Goal: Task Accomplishment & Management: Complete application form

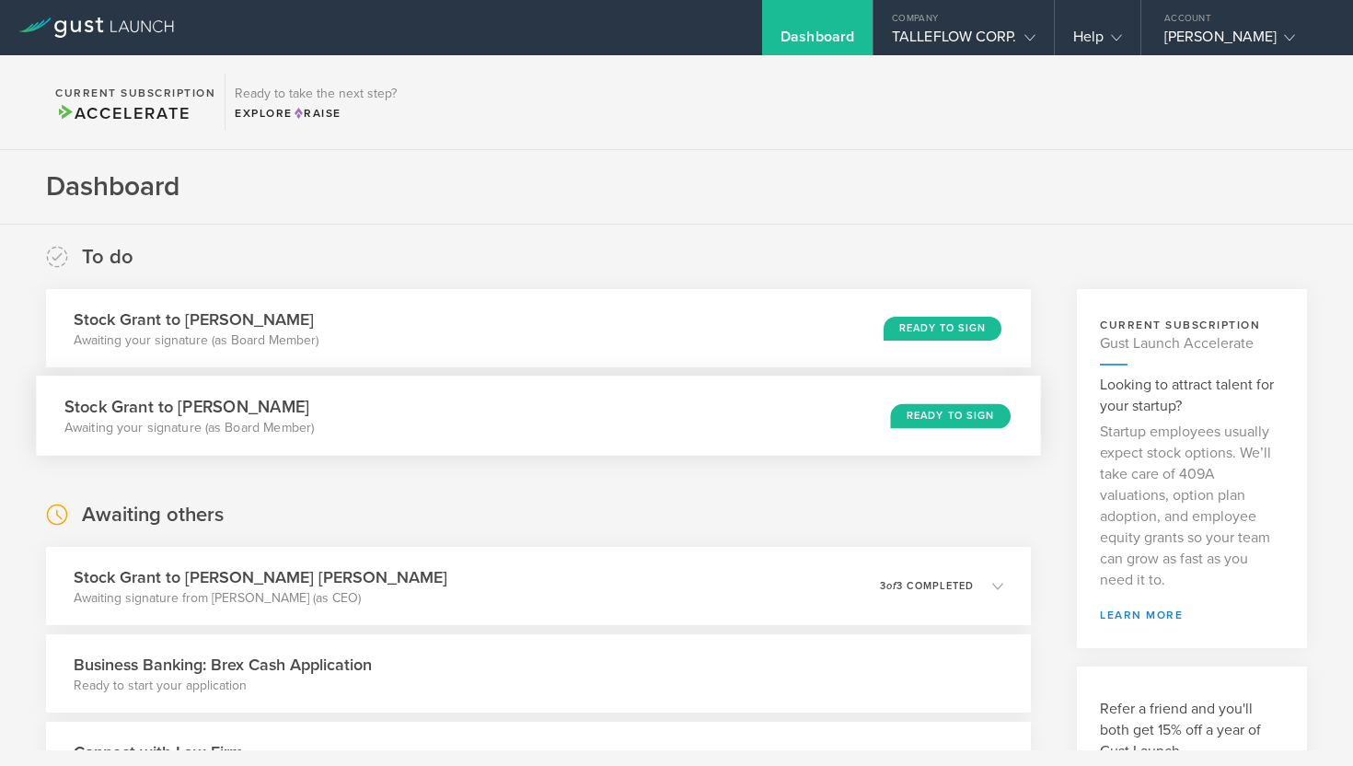
click at [323, 439] on div "Stock Grant to [PERSON_NAME] Awaiting your signature (as Board Member) Ready to…" at bounding box center [538, 415] width 1004 height 80
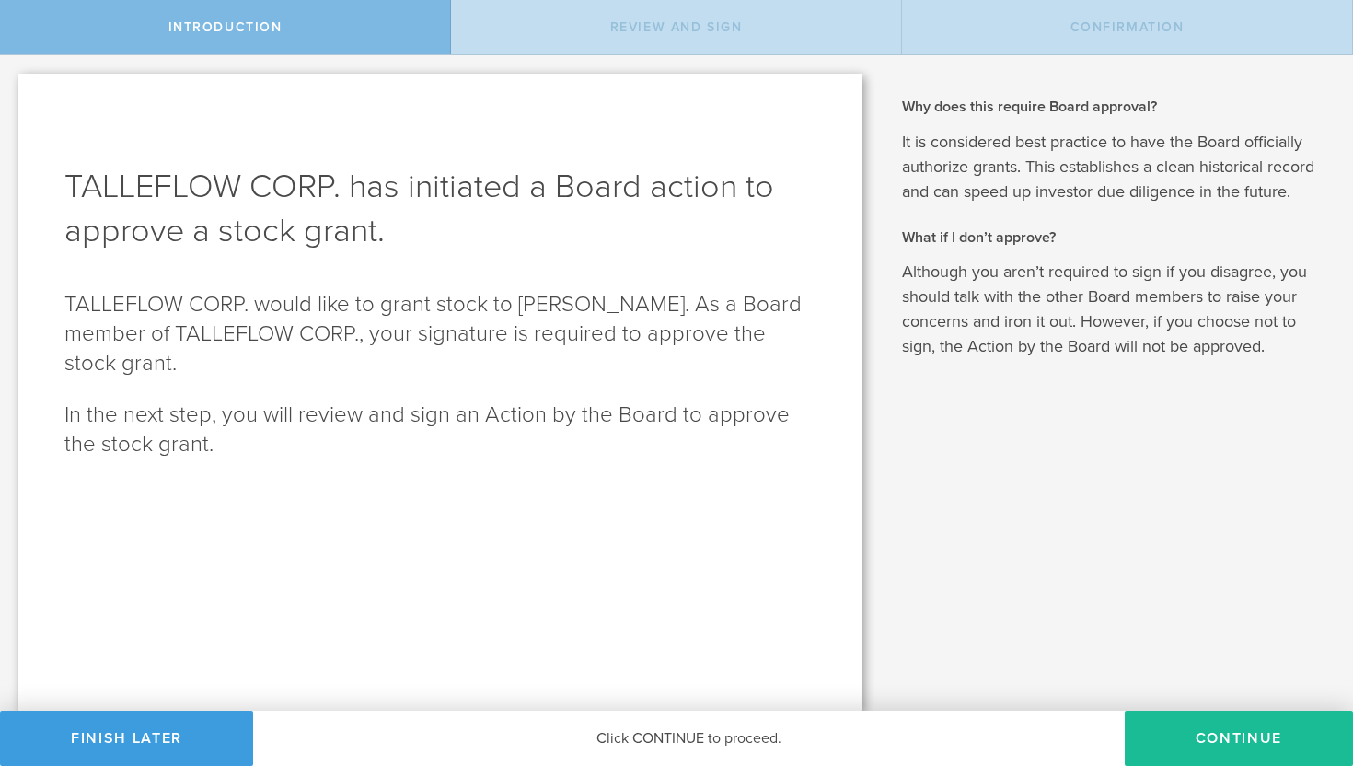
click at [604, 739] on div "Click CONTINUE to proceed." at bounding box center [688, 737] width 871 height 55
click at [1252, 738] on button "Continue" at bounding box center [1239, 737] width 228 height 55
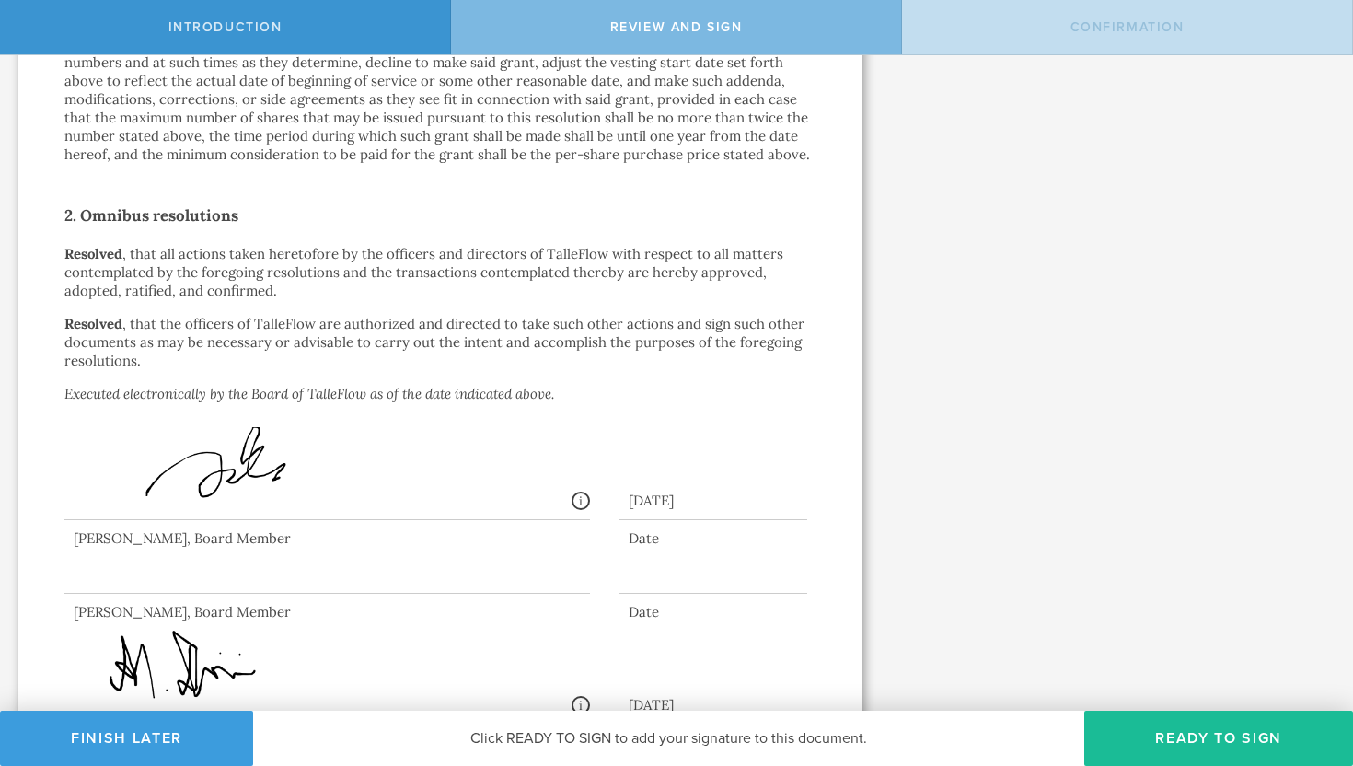
scroll to position [1304, 0]
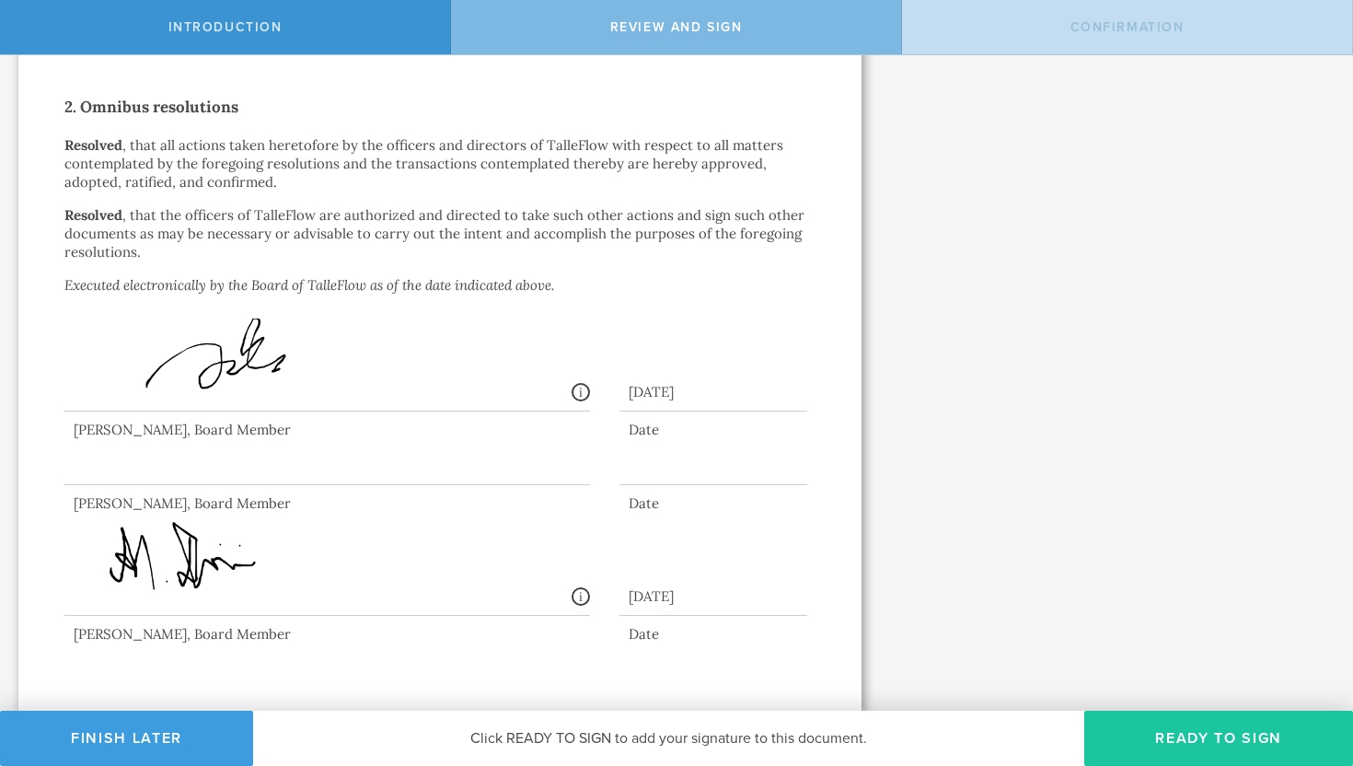
click at [1148, 729] on button "Ready to Sign" at bounding box center [1218, 737] width 269 height 55
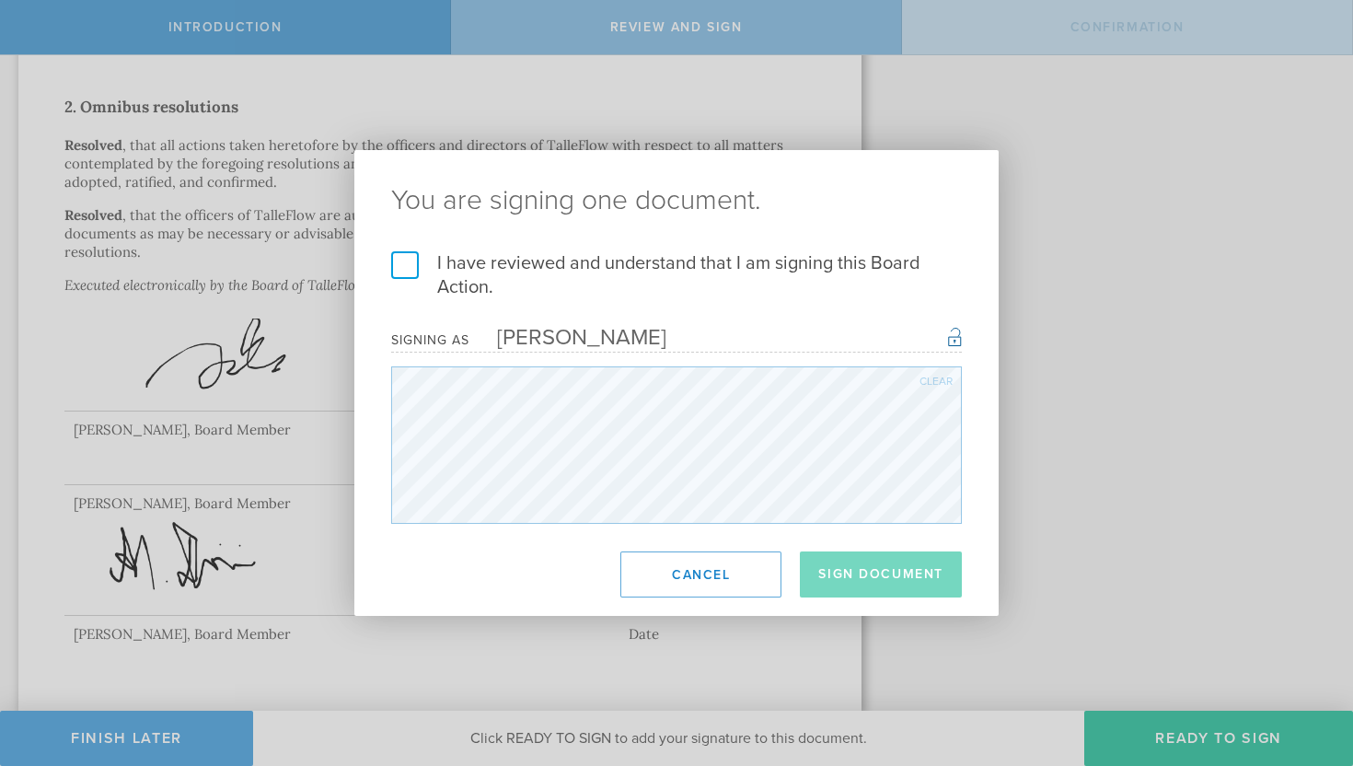
click at [407, 271] on label "I have reviewed and understand that I am signing this Board Action." at bounding box center [676, 275] width 571 height 48
click at [0, 0] on input "I have reviewed and understand that I am signing this Board Action." at bounding box center [0, 0] width 0 height 0
click at [887, 575] on button "Sign Document" at bounding box center [881, 574] width 162 height 46
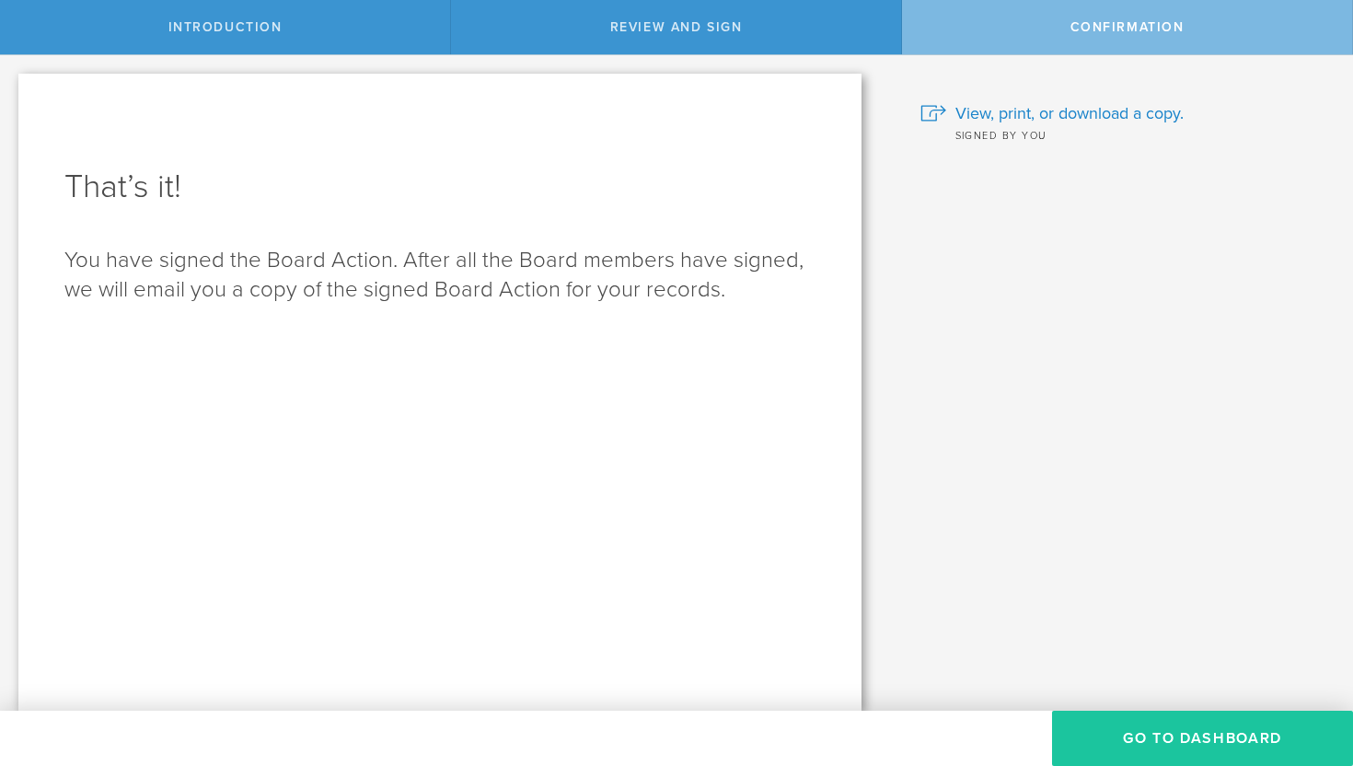
click at [1087, 721] on button "Go to Dashboard" at bounding box center [1202, 737] width 301 height 55
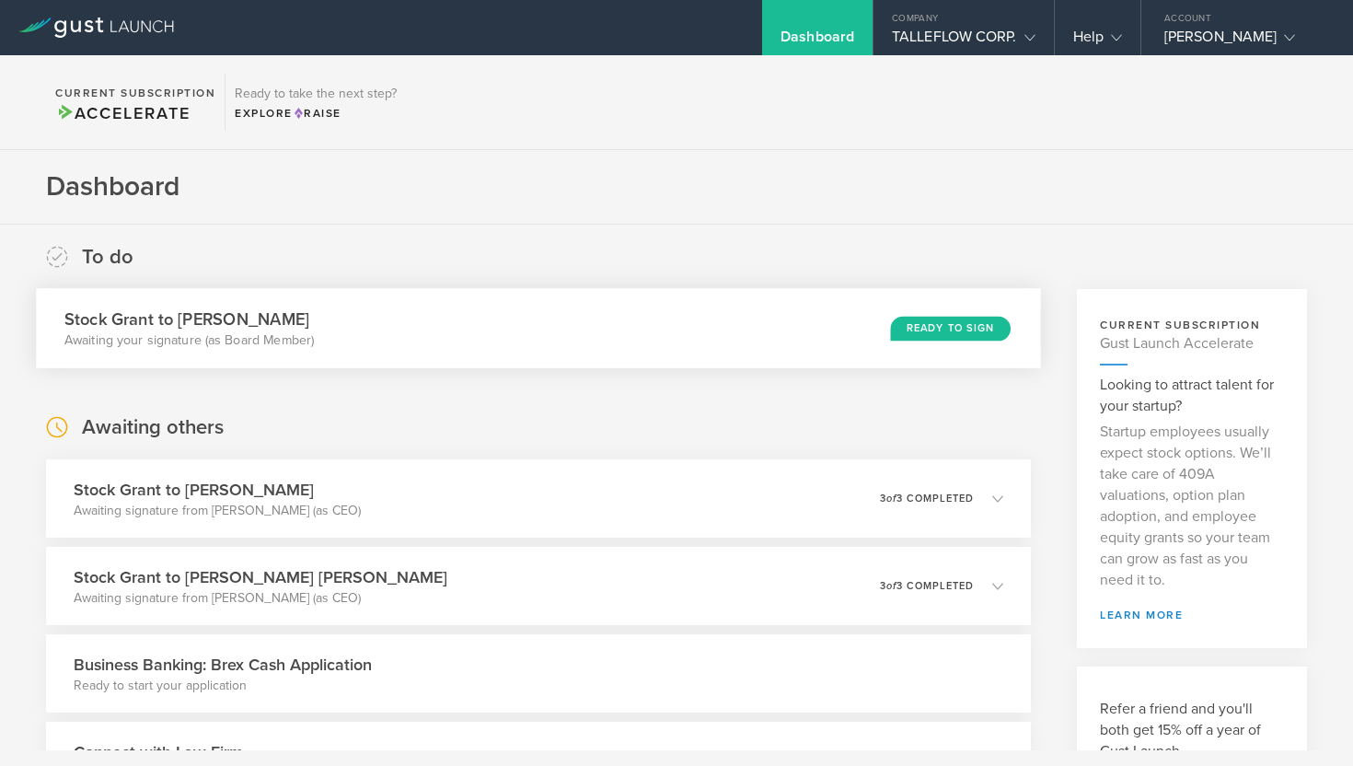
click at [898, 336] on div "Ready to Sign" at bounding box center [950, 328] width 120 height 25
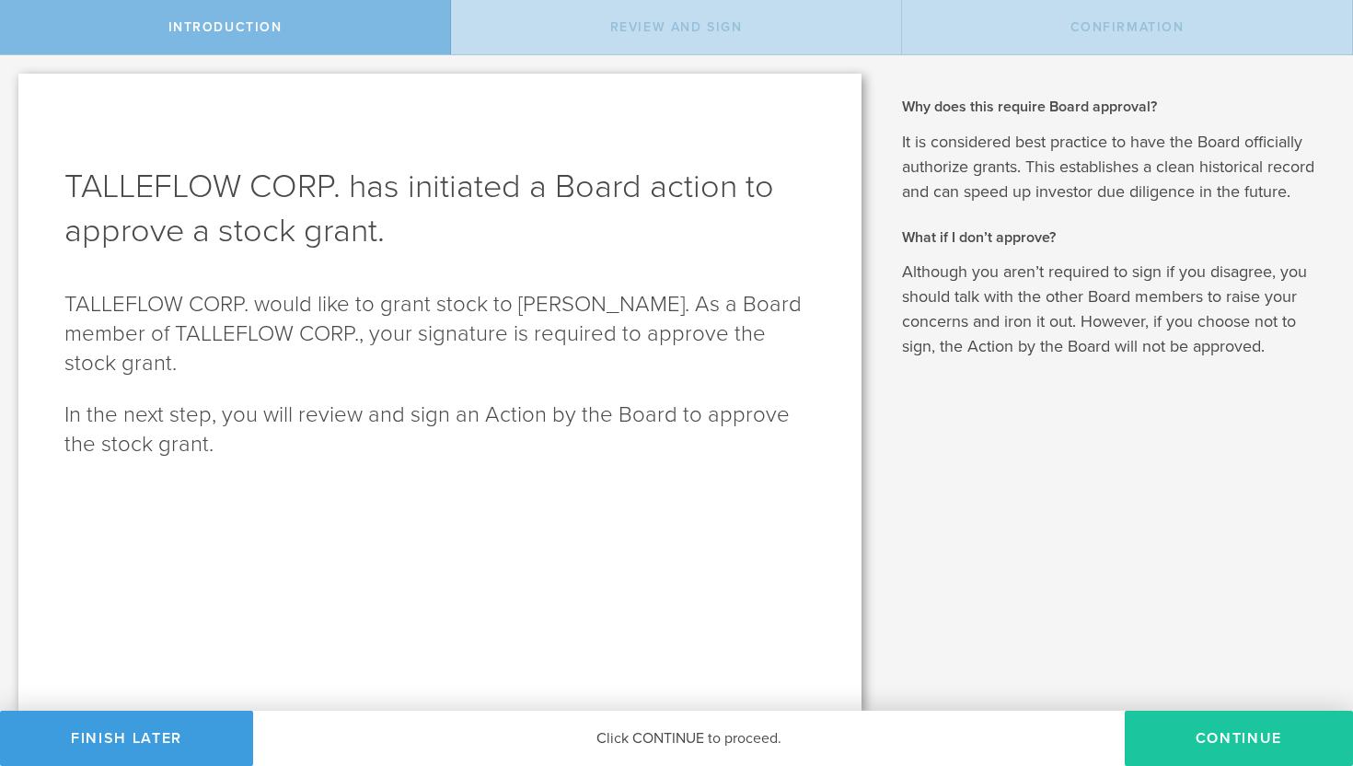
click at [1195, 740] on button "Continue" at bounding box center [1239, 737] width 228 height 55
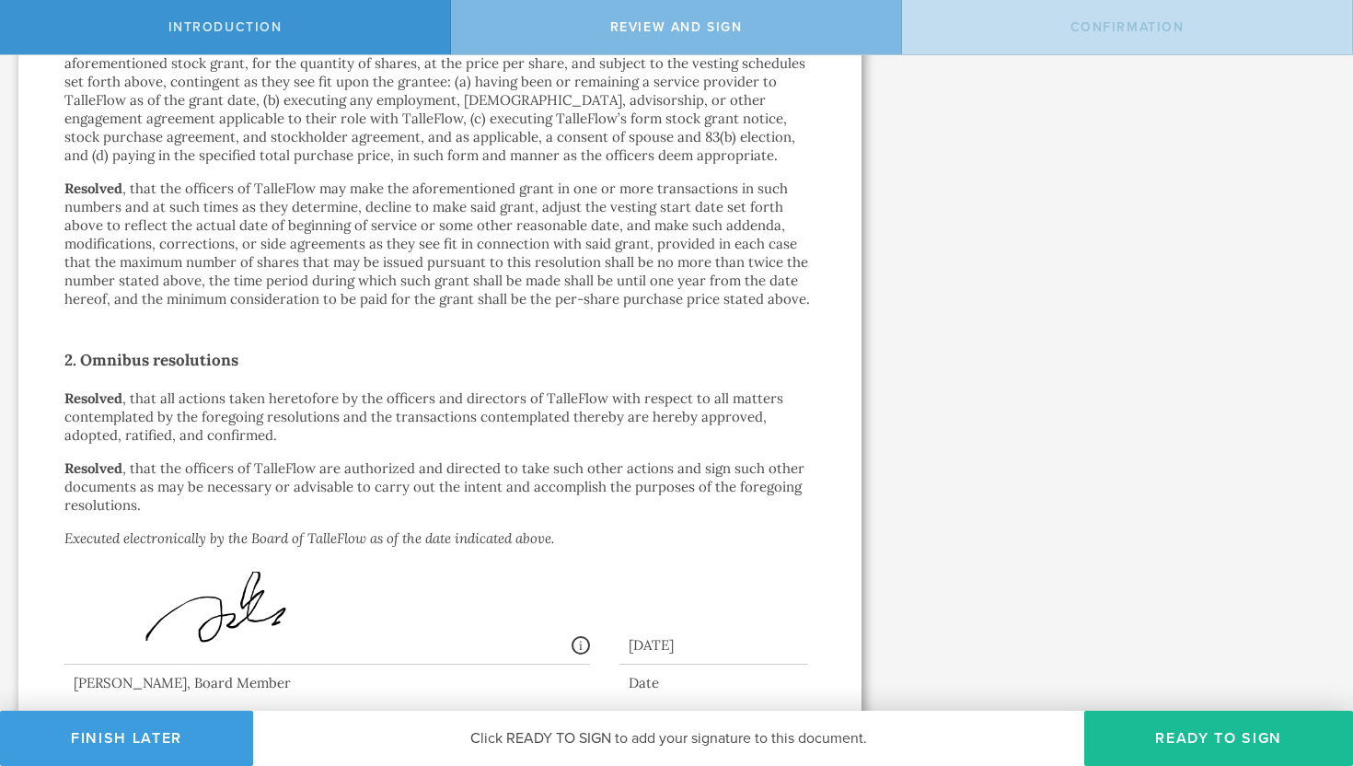
scroll to position [1304, 0]
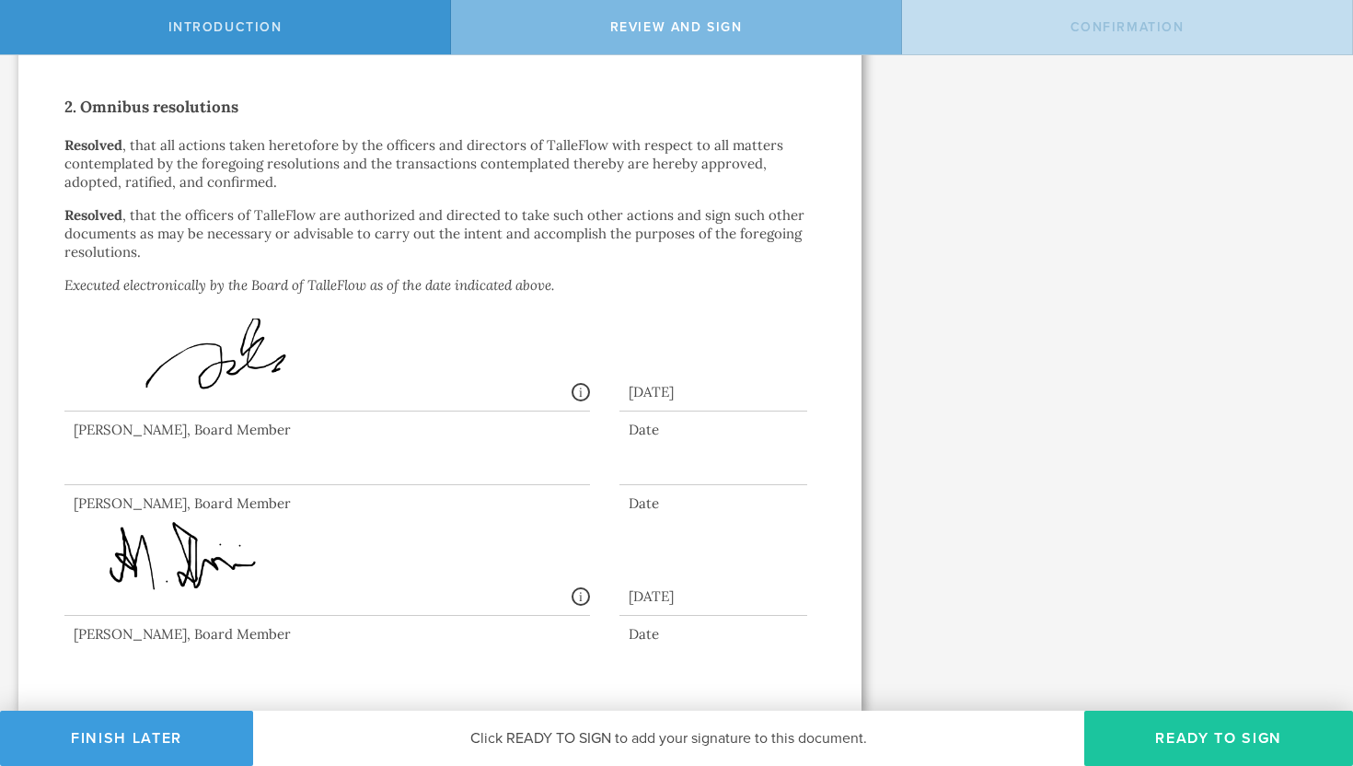
click at [1220, 744] on button "Ready to Sign" at bounding box center [1218, 737] width 269 height 55
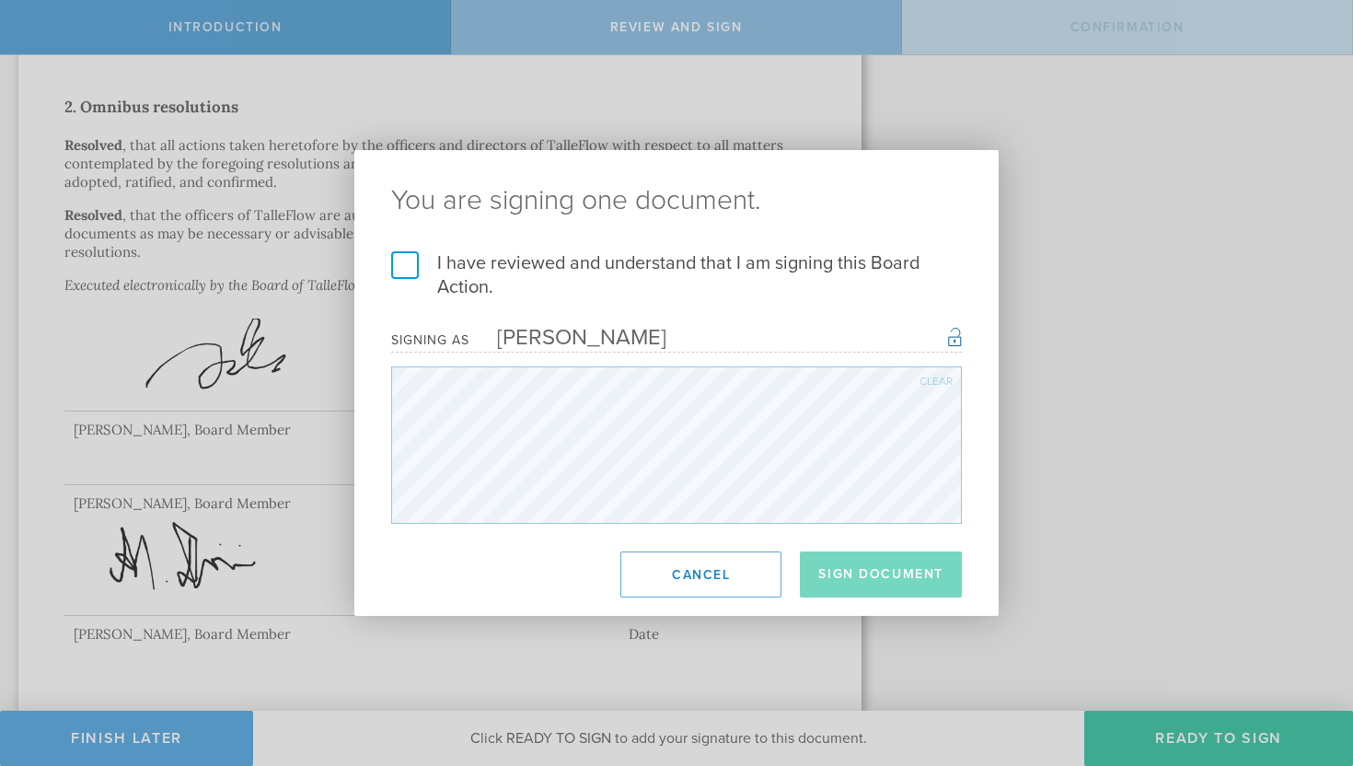
click at [400, 268] on label "I have reviewed and understand that I am signing this Board Action." at bounding box center [676, 275] width 571 height 48
click at [0, 0] on input "I have reviewed and understand that I am signing this Board Action." at bounding box center [0, 0] width 0 height 0
click at [889, 563] on button "Sign Document" at bounding box center [881, 574] width 162 height 46
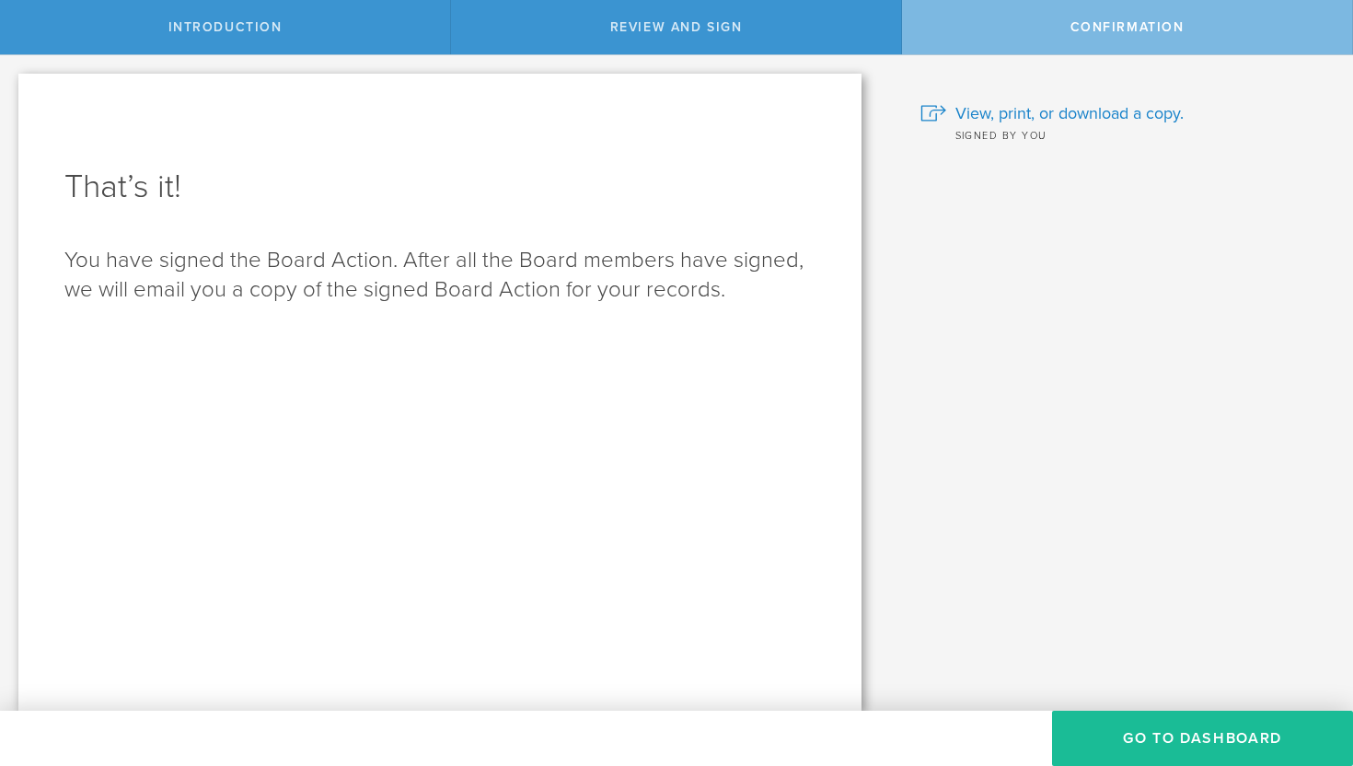
scroll to position [0, 0]
click at [1132, 723] on button "Go to Dashboard" at bounding box center [1202, 737] width 301 height 55
